Goal: Find specific page/section: Find specific page/section

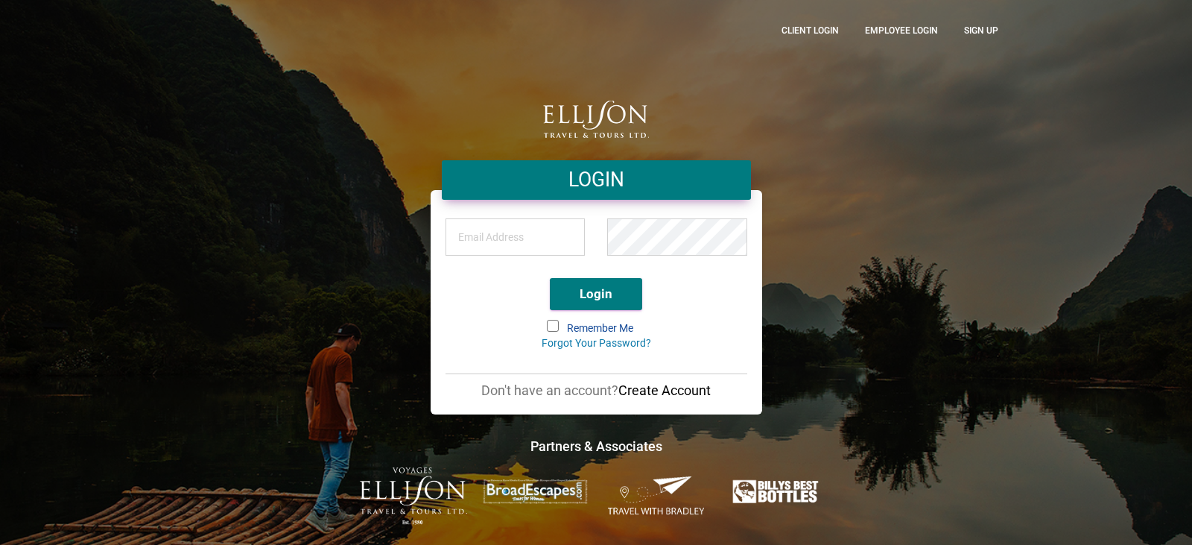
drag, startPoint x: 894, startPoint y: 25, endPoint x: 529, endPoint y: 86, distance: 370.2
click at [894, 25] on link "Employee Login" at bounding box center [901, 30] width 95 height 38
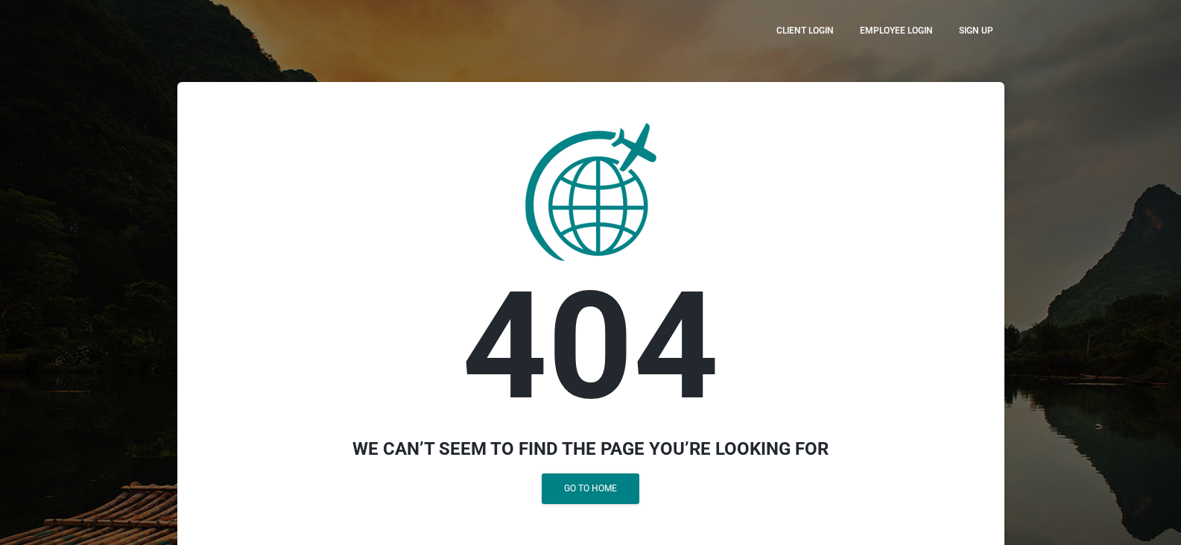
scroll to position [26, 0]
click at [594, 490] on link "Go to Home" at bounding box center [591, 488] width 98 height 31
